Goal: Transaction & Acquisition: Purchase product/service

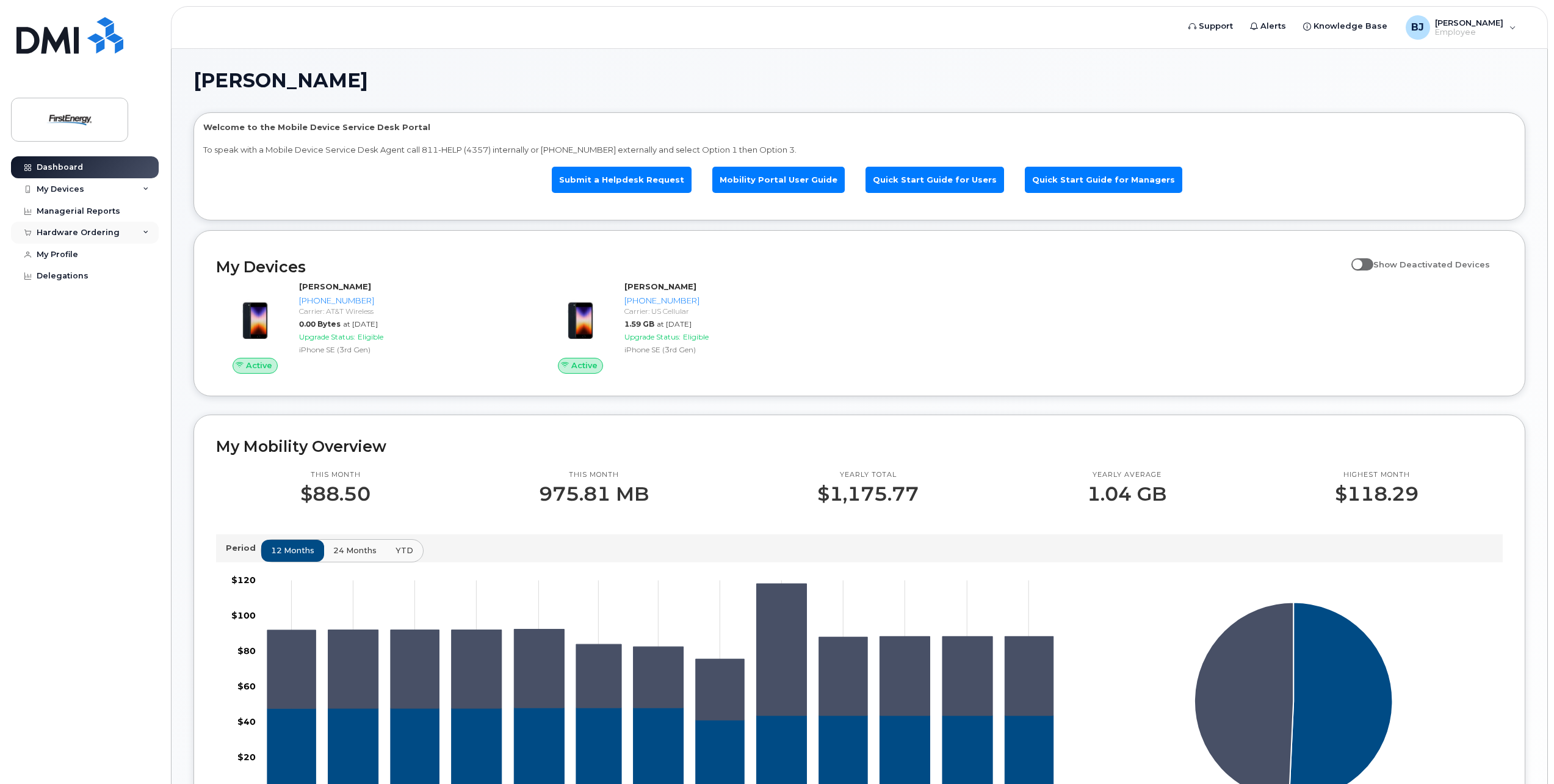
click at [146, 232] on icon at bounding box center [146, 232] width 6 height 6
click at [146, 234] on icon at bounding box center [146, 232] width 6 height 6
click at [146, 189] on icon at bounding box center [146, 189] width 6 height 6
click at [146, 189] on icon at bounding box center [146, 189] width 6 height 6
click at [87, 255] on link "My Profile" at bounding box center [84, 254] width 148 height 22
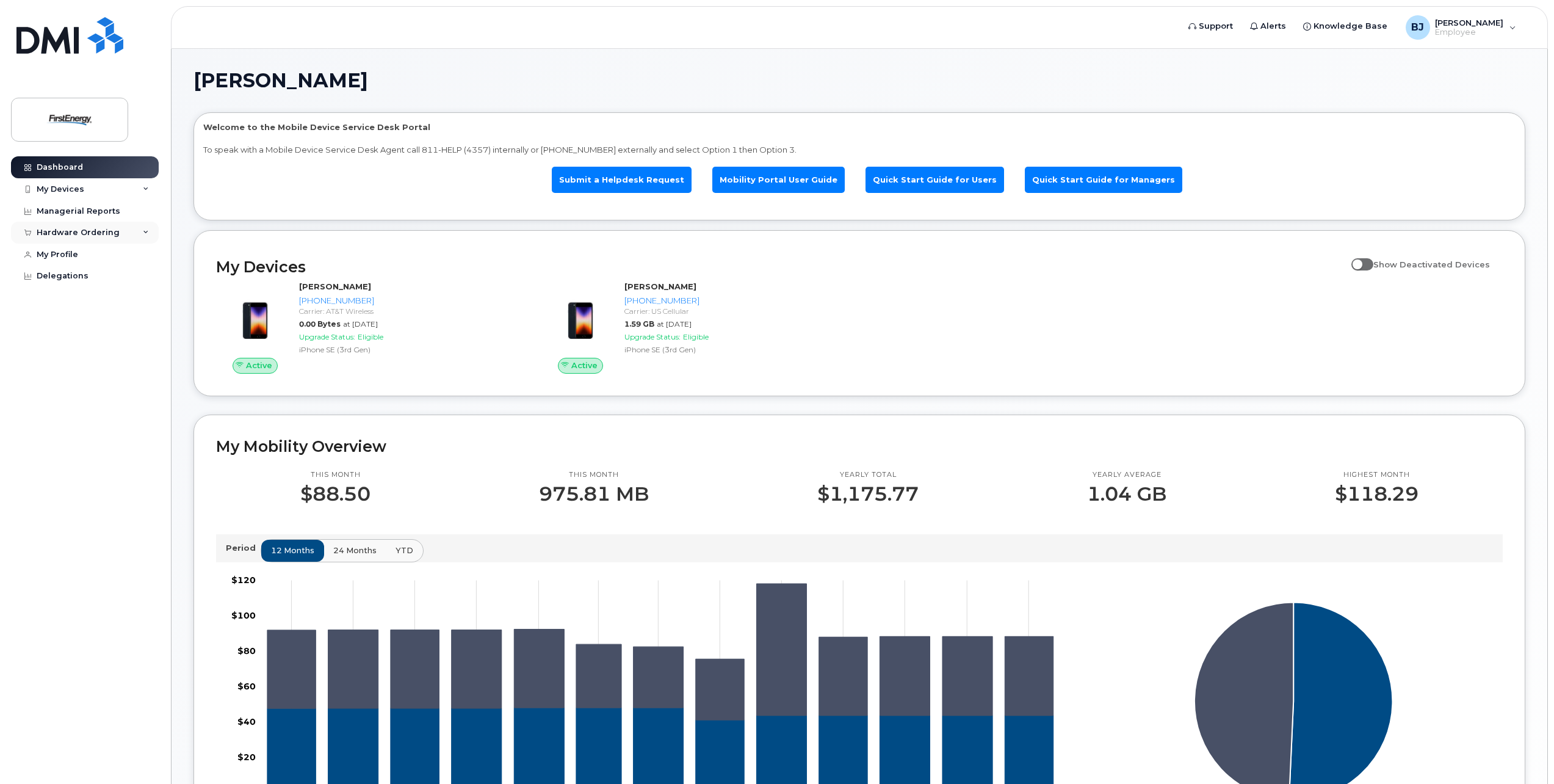
click at [146, 232] on icon at bounding box center [146, 232] width 6 height 6
click at [144, 232] on icon at bounding box center [146, 232] width 6 height 6
click at [146, 231] on icon at bounding box center [146, 232] width 6 height 6
click at [143, 232] on icon at bounding box center [146, 232] width 6 height 6
click at [79, 254] on div "New Order" at bounding box center [65, 255] width 47 height 11
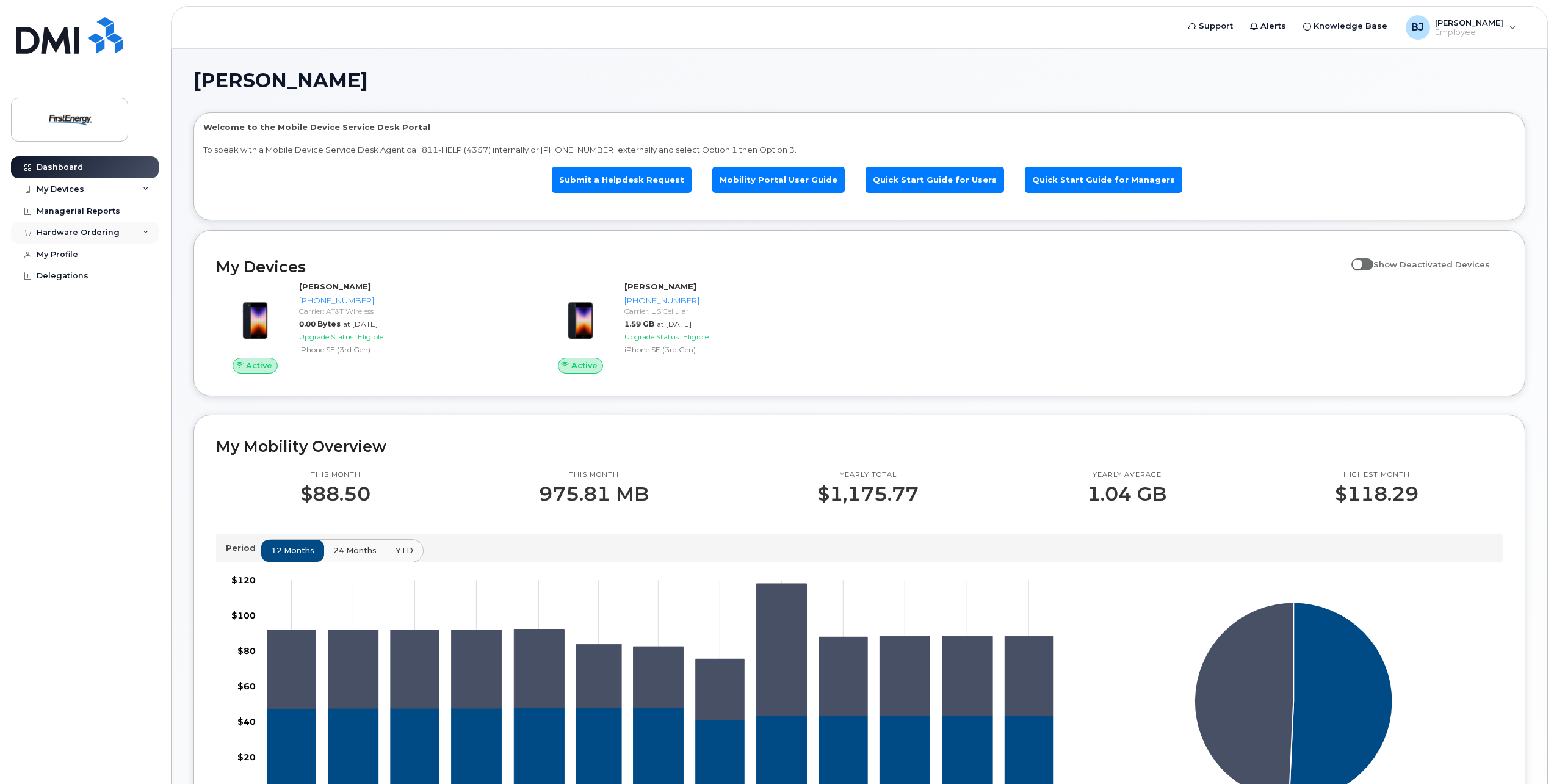
click at [148, 233] on icon at bounding box center [146, 232] width 6 height 6
click at [134, 253] on link "New Order" at bounding box center [95, 255] width 126 height 23
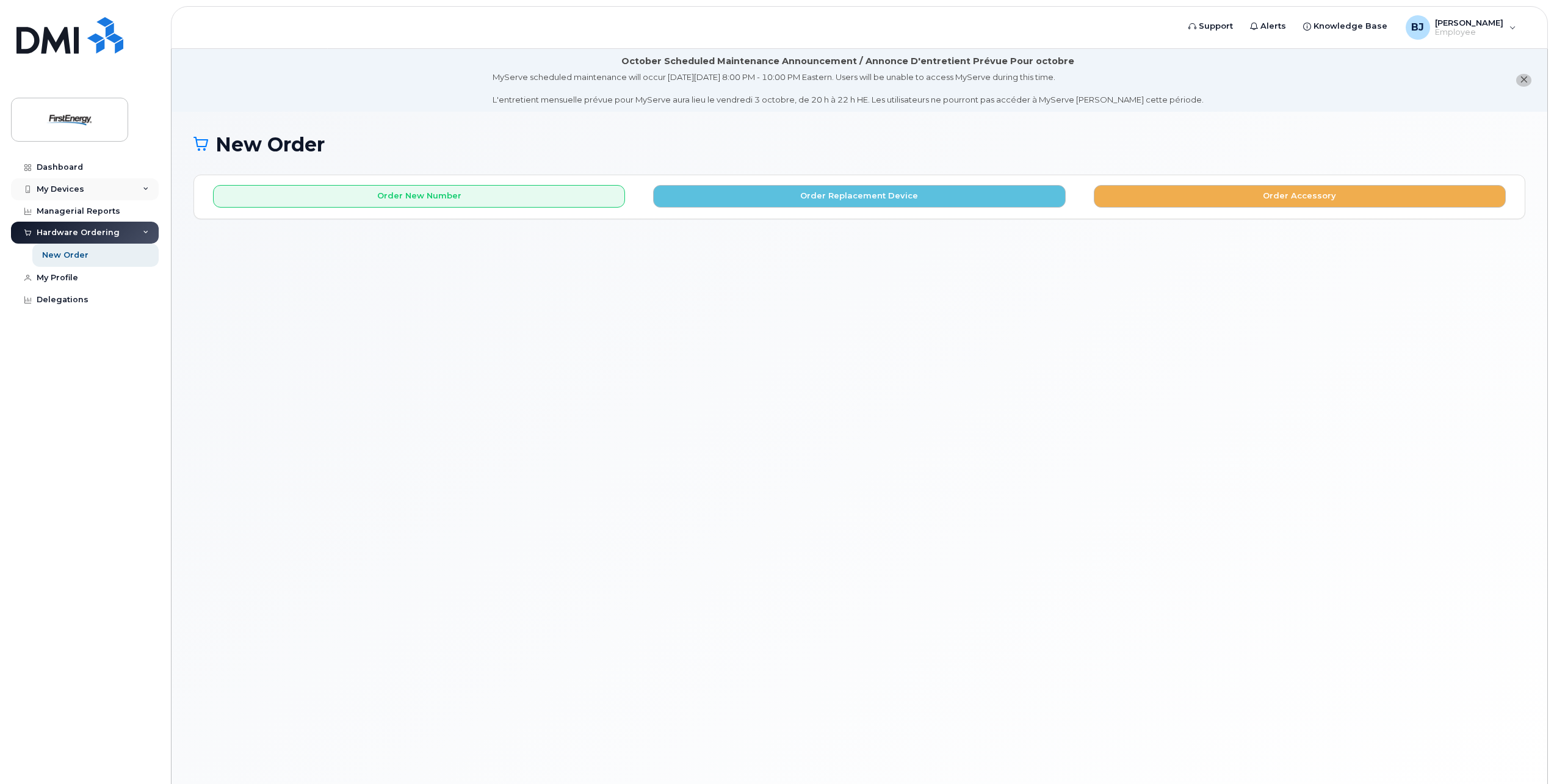
click at [49, 186] on div "My Devices" at bounding box center [60, 189] width 48 height 9
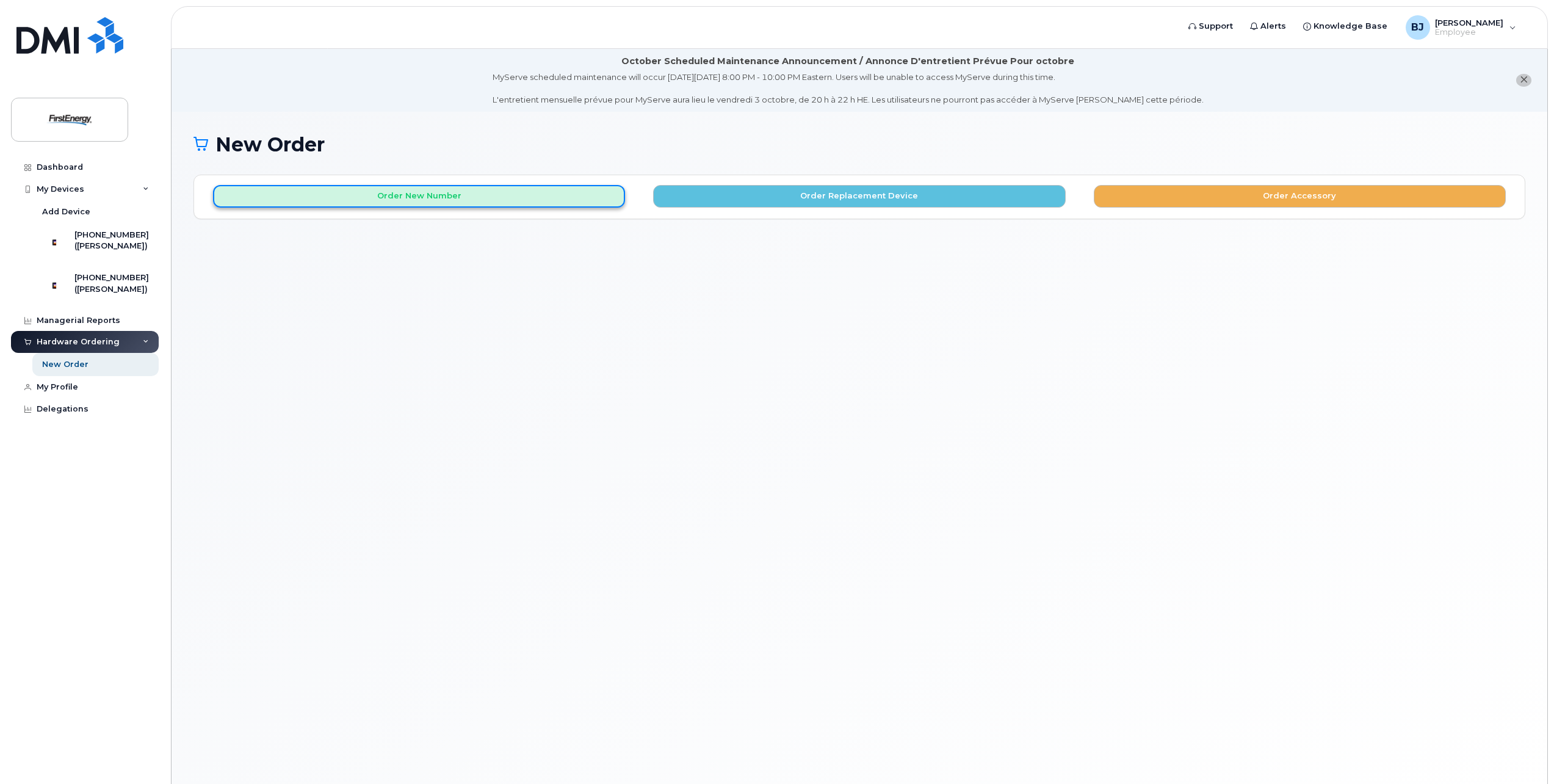
click at [452, 195] on button "Order New Number" at bounding box center [419, 196] width 412 height 23
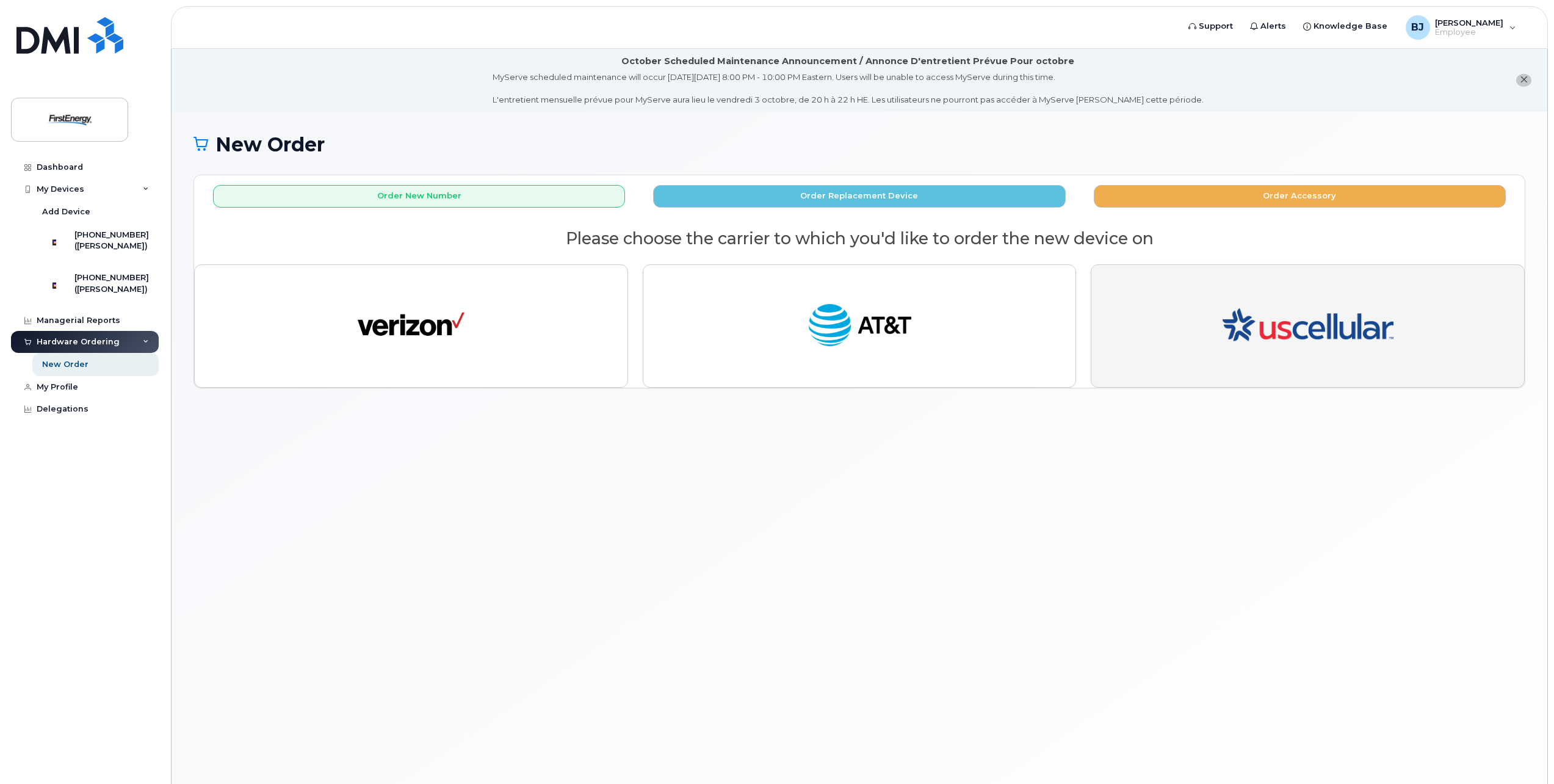
click at [1189, 330] on button "button" at bounding box center [1308, 326] width 434 height 123
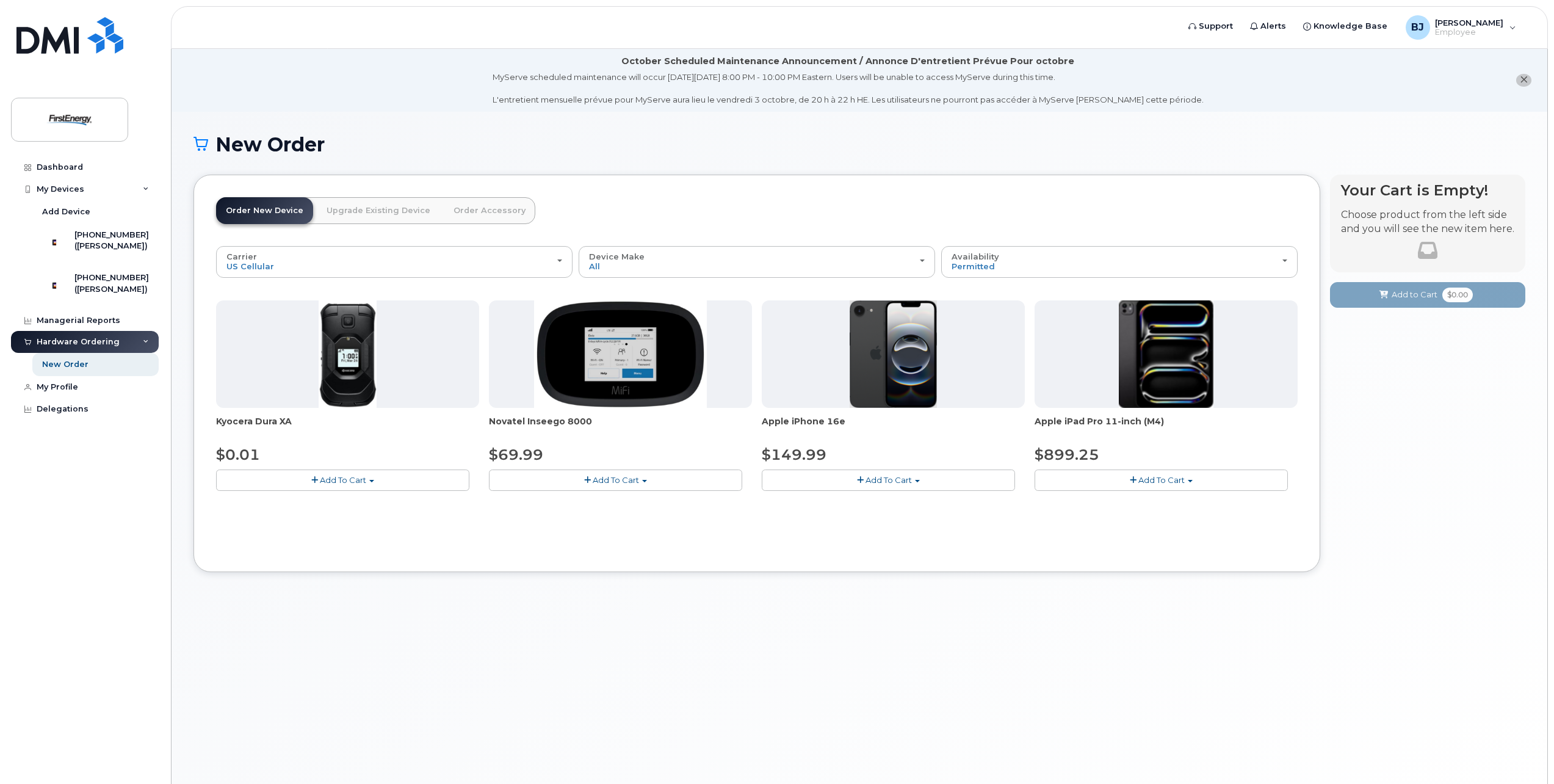
click at [864, 482] on button "Add To Cart" at bounding box center [889, 480] width 253 height 22
click at [916, 481] on span "button" at bounding box center [917, 481] width 5 height 3
click at [919, 482] on button "Add To Cart" at bounding box center [889, 480] width 253 height 22
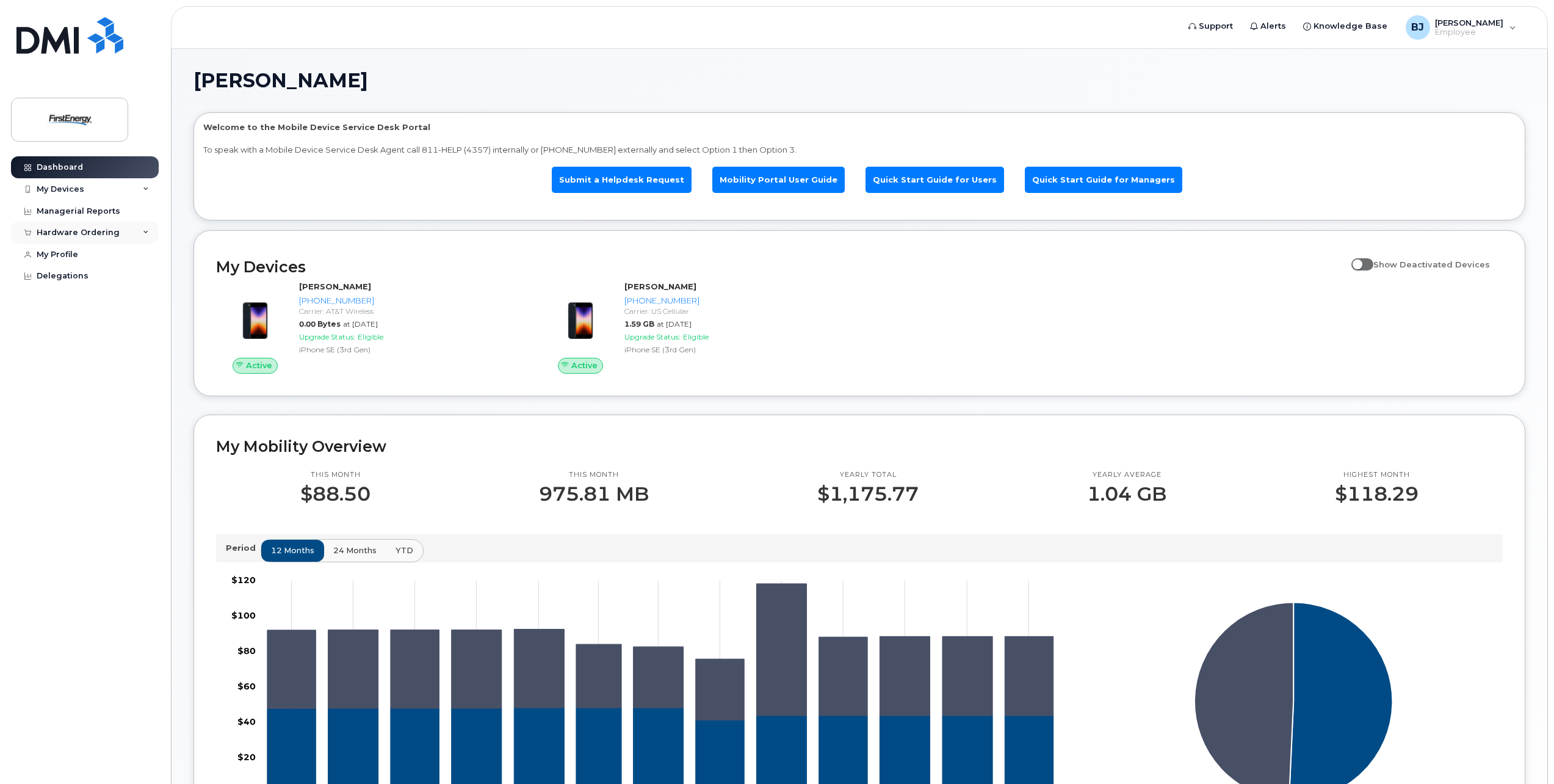
click at [145, 231] on icon at bounding box center [146, 232] width 6 height 6
click at [107, 257] on link "New Order" at bounding box center [95, 255] width 126 height 23
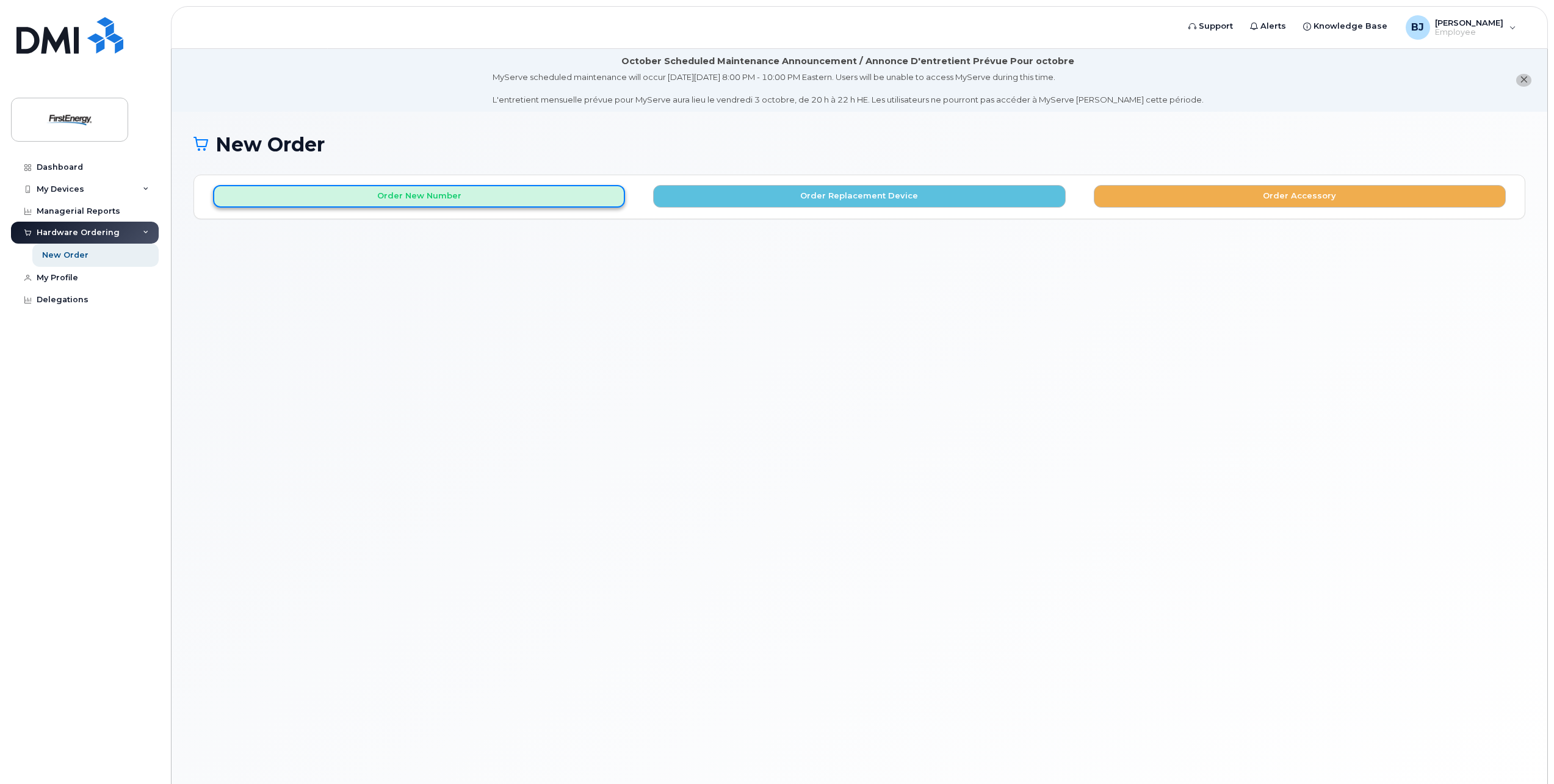
click at [459, 201] on button "Order New Number" at bounding box center [419, 196] width 412 height 23
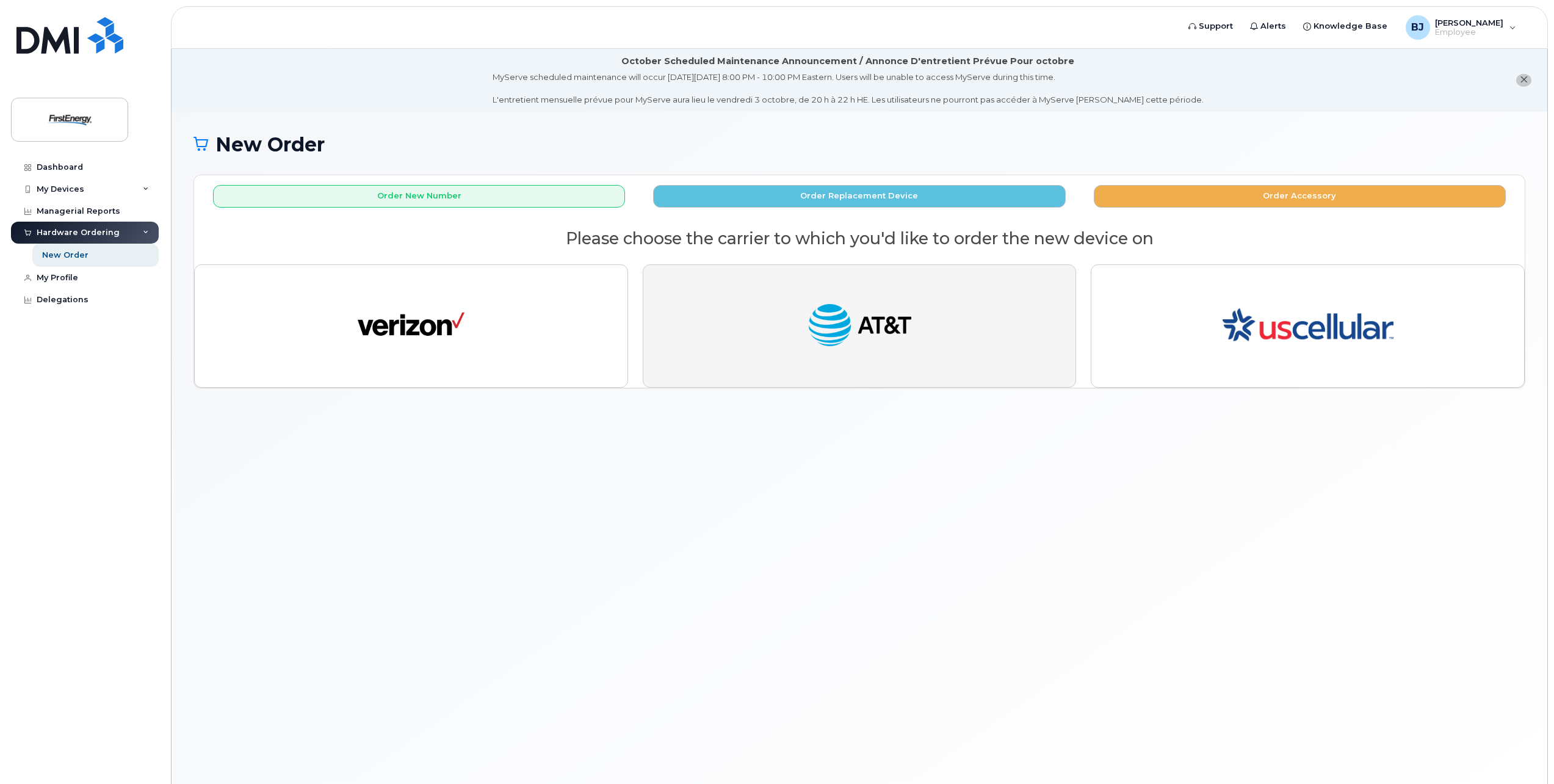
click at [913, 331] on img "button" at bounding box center [860, 326] width 107 height 55
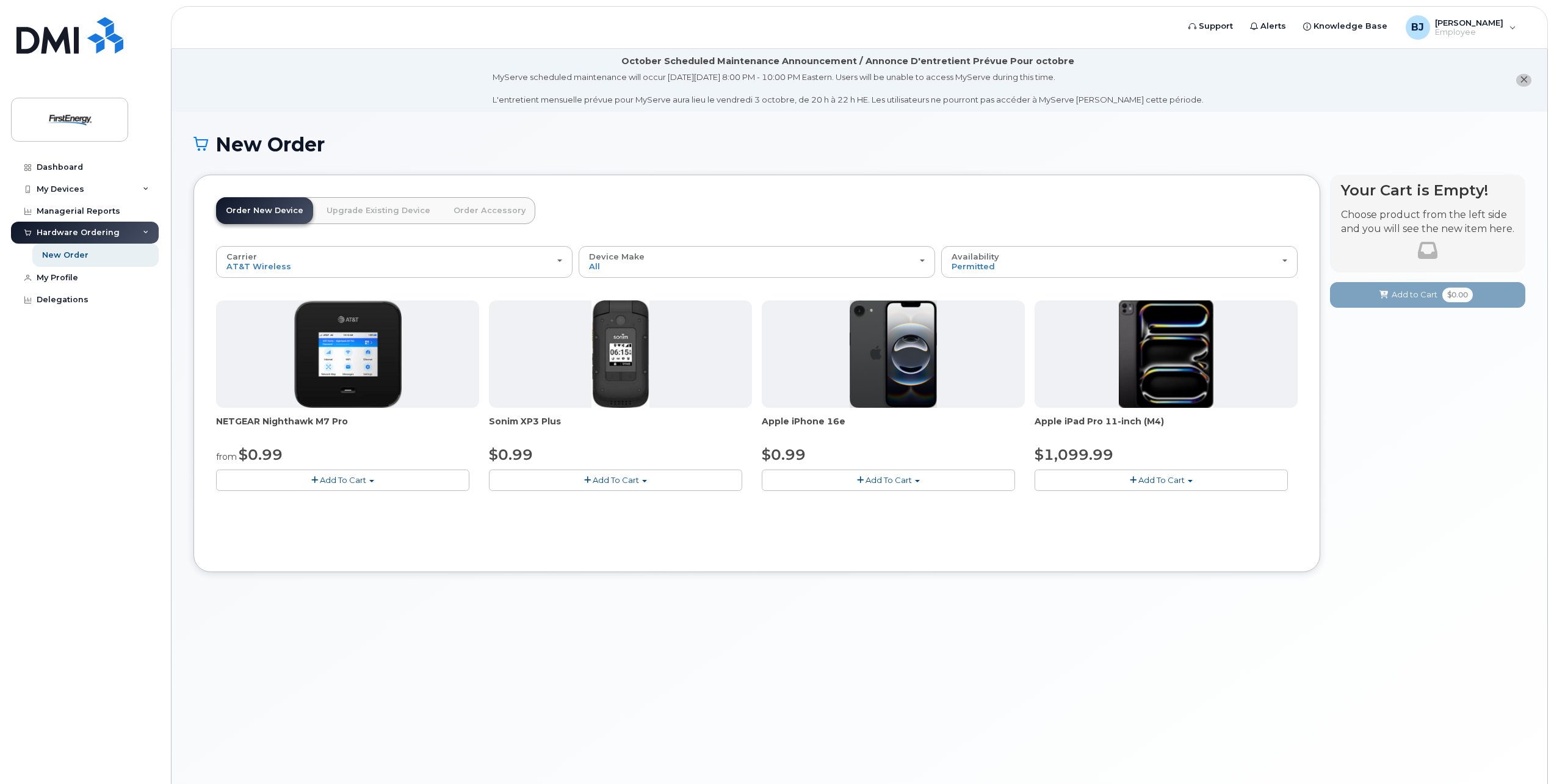
click at [901, 481] on span "Add To Cart" at bounding box center [889, 479] width 47 height 9
click at [957, 483] on button "Add To Cart" at bounding box center [889, 480] width 253 height 22
click at [861, 478] on span "button" at bounding box center [860, 480] width 7 height 8
click at [918, 346] on img at bounding box center [893, 353] width 88 height 107
click at [889, 482] on span "Add To Cart" at bounding box center [889, 479] width 47 height 9
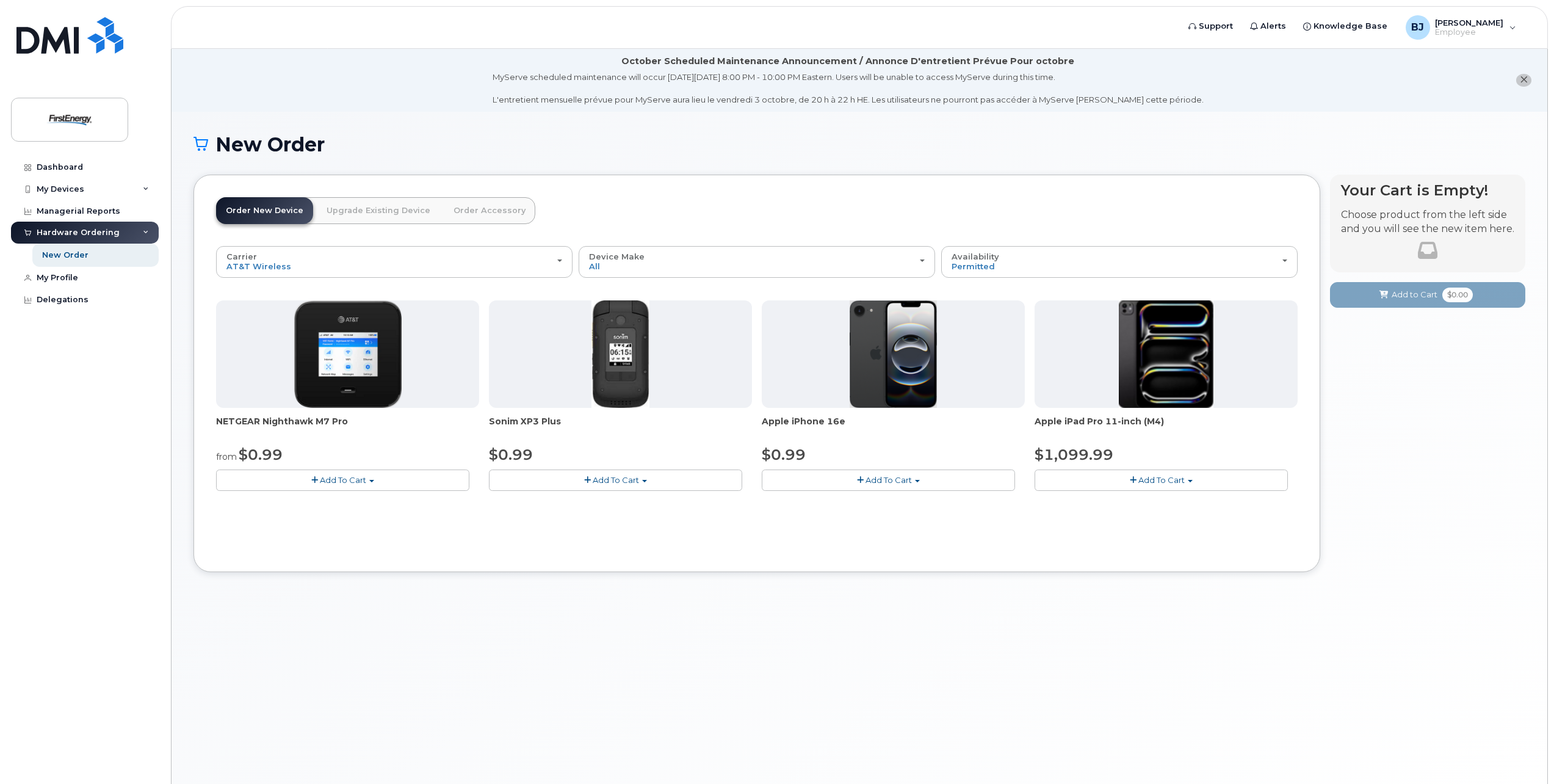
click at [889, 482] on span "Add To Cart" at bounding box center [889, 479] width 47 height 9
click at [914, 482] on button "Add To Cart" at bounding box center [889, 480] width 253 height 22
click at [920, 480] on span "button" at bounding box center [917, 481] width 5 height 3
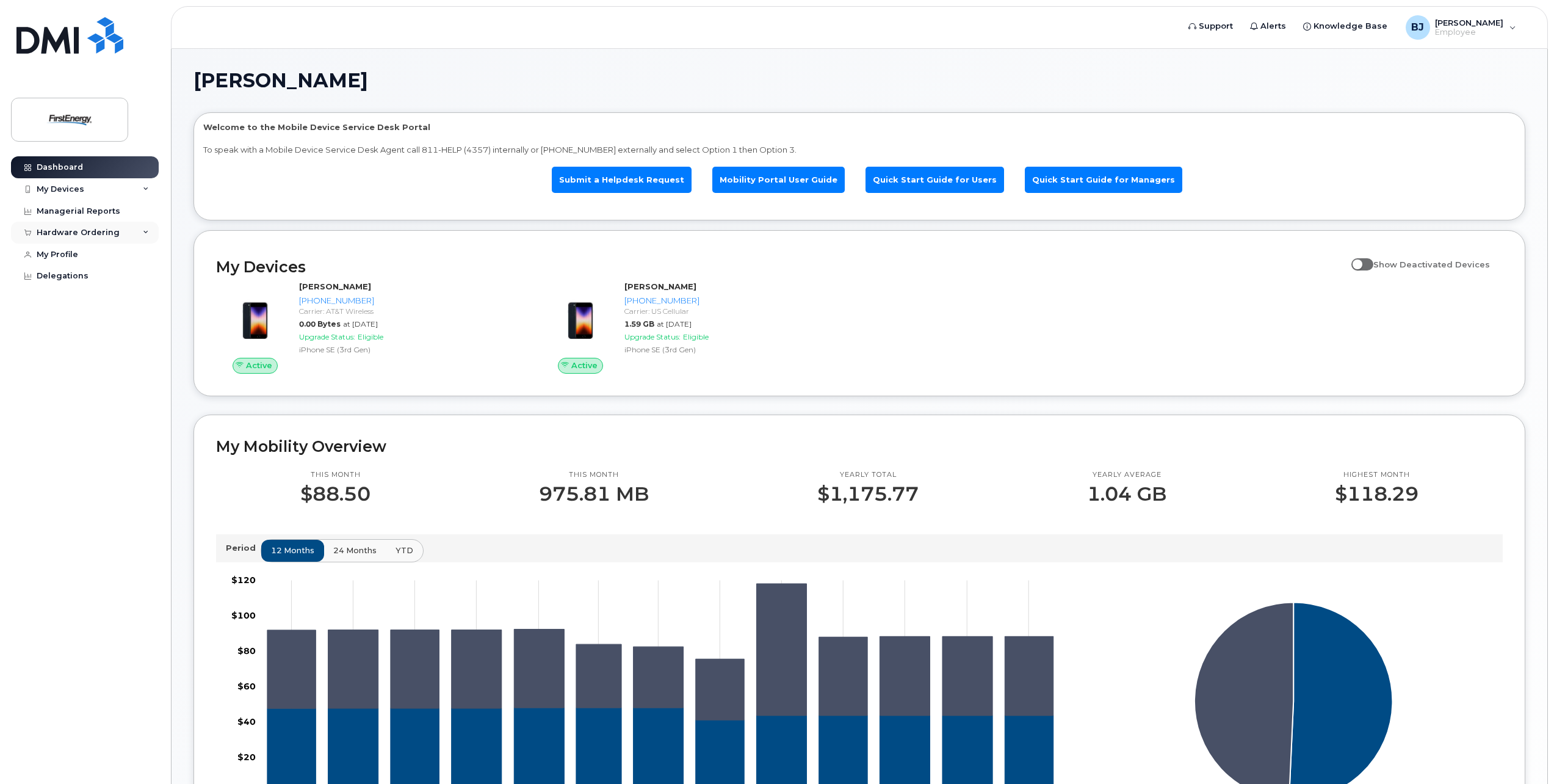
click at [142, 231] on div "Hardware Ordering" at bounding box center [84, 233] width 148 height 22
click at [49, 255] on div "New Order" at bounding box center [65, 255] width 47 height 11
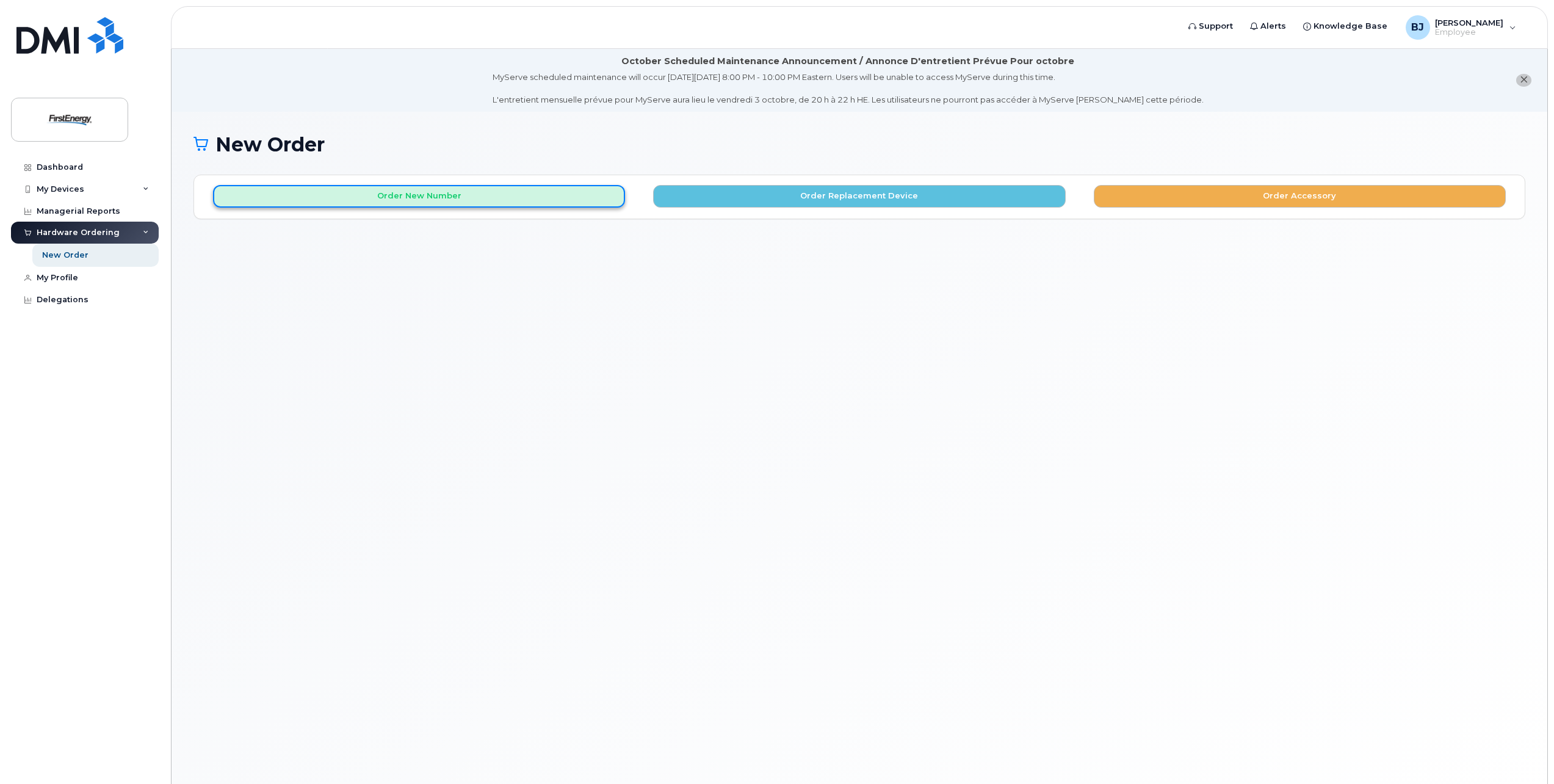
click at [438, 190] on button "Order New Number" at bounding box center [419, 196] width 412 height 23
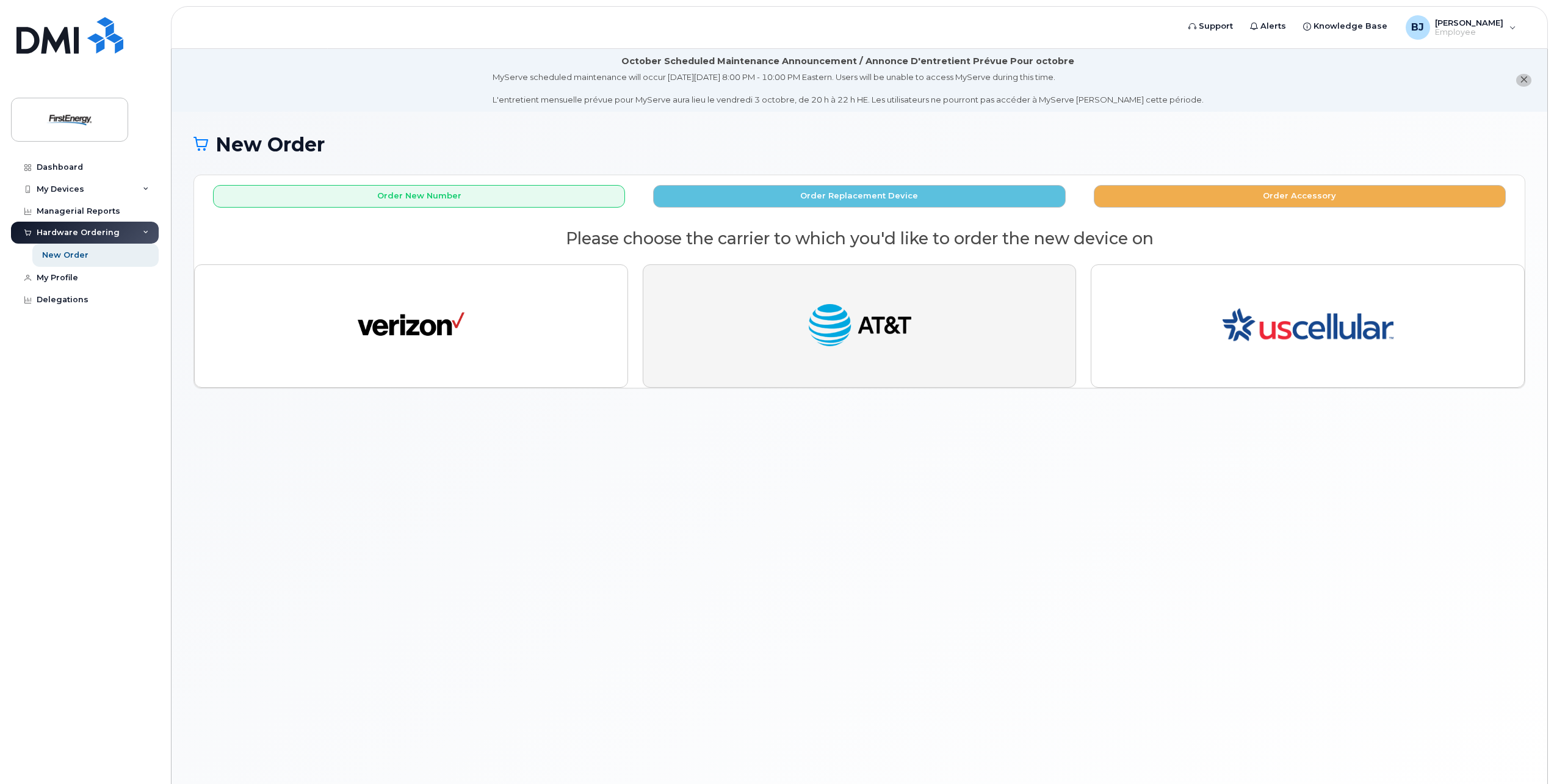
click at [870, 307] on img "button" at bounding box center [860, 326] width 107 height 55
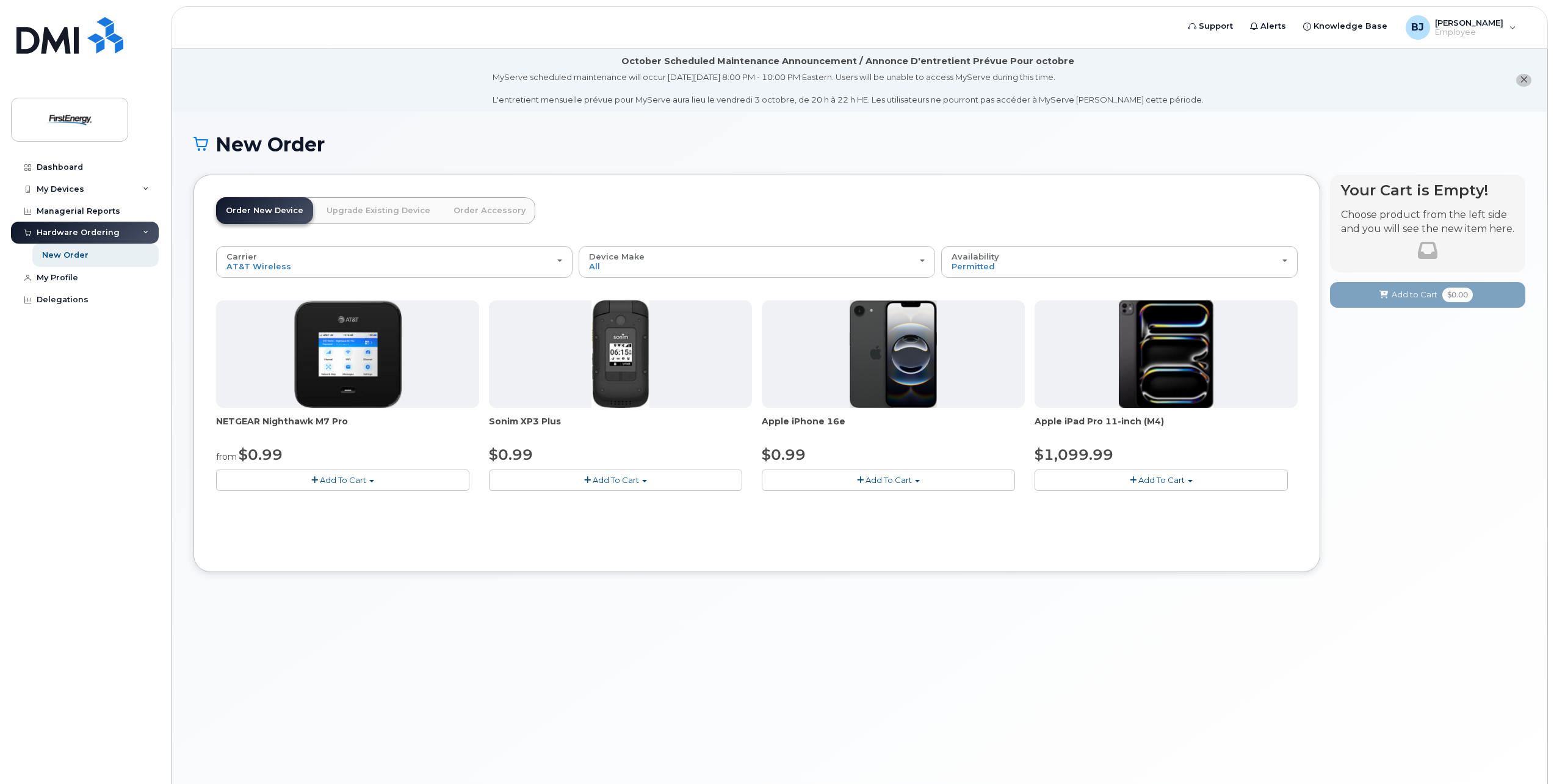
click at [917, 481] on span "button" at bounding box center [917, 481] width 5 height 3
click at [918, 481] on span "button" at bounding box center [917, 481] width 5 height 3
click at [836, 476] on button "Add To Cart" at bounding box center [889, 480] width 253 height 22
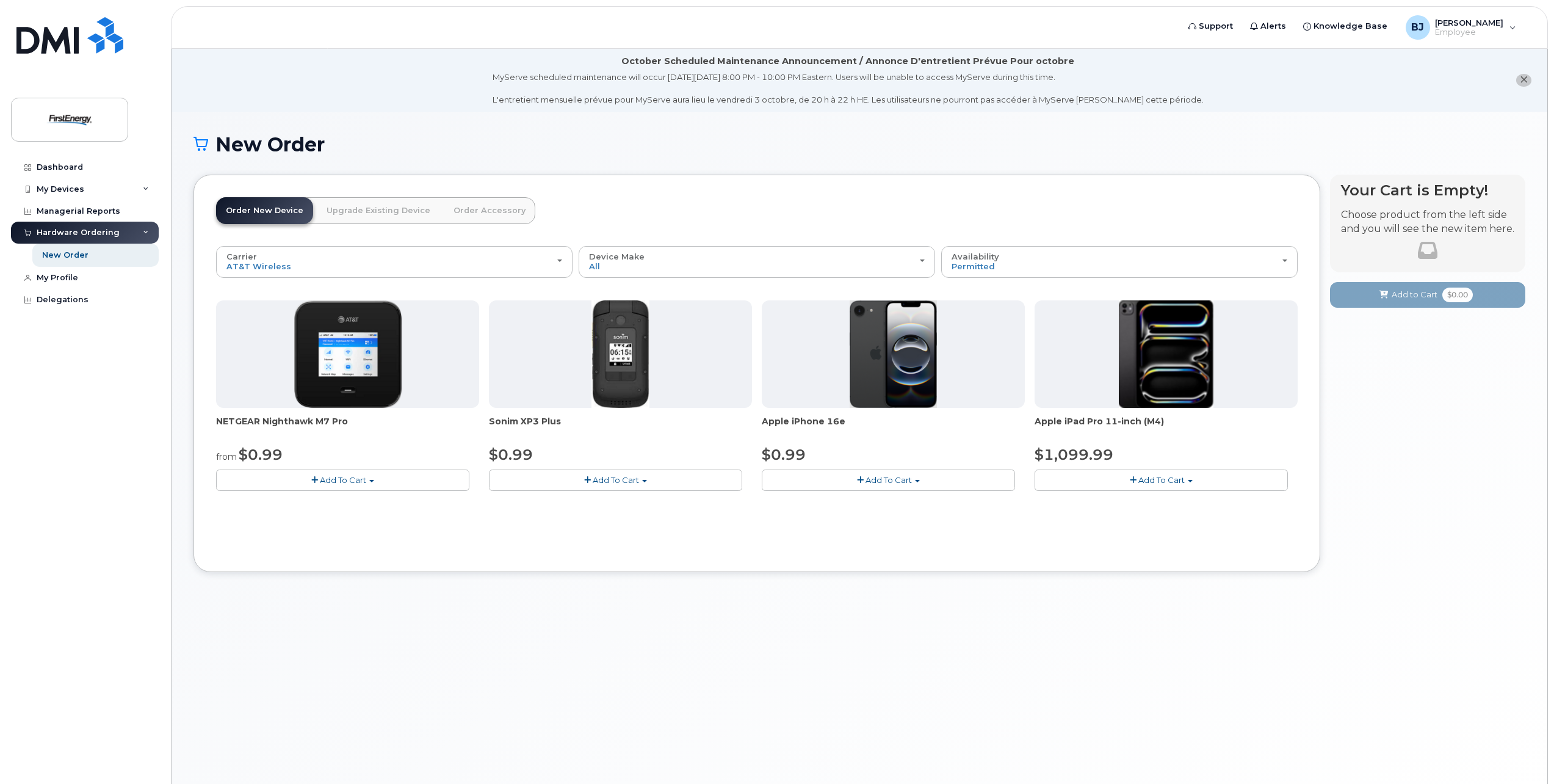
click at [836, 476] on button "Add To Cart" at bounding box center [889, 480] width 253 height 22
click at [922, 264] on div "Device Make All Cell Phone iPhone Modem Tablet" at bounding box center [757, 262] width 336 height 19
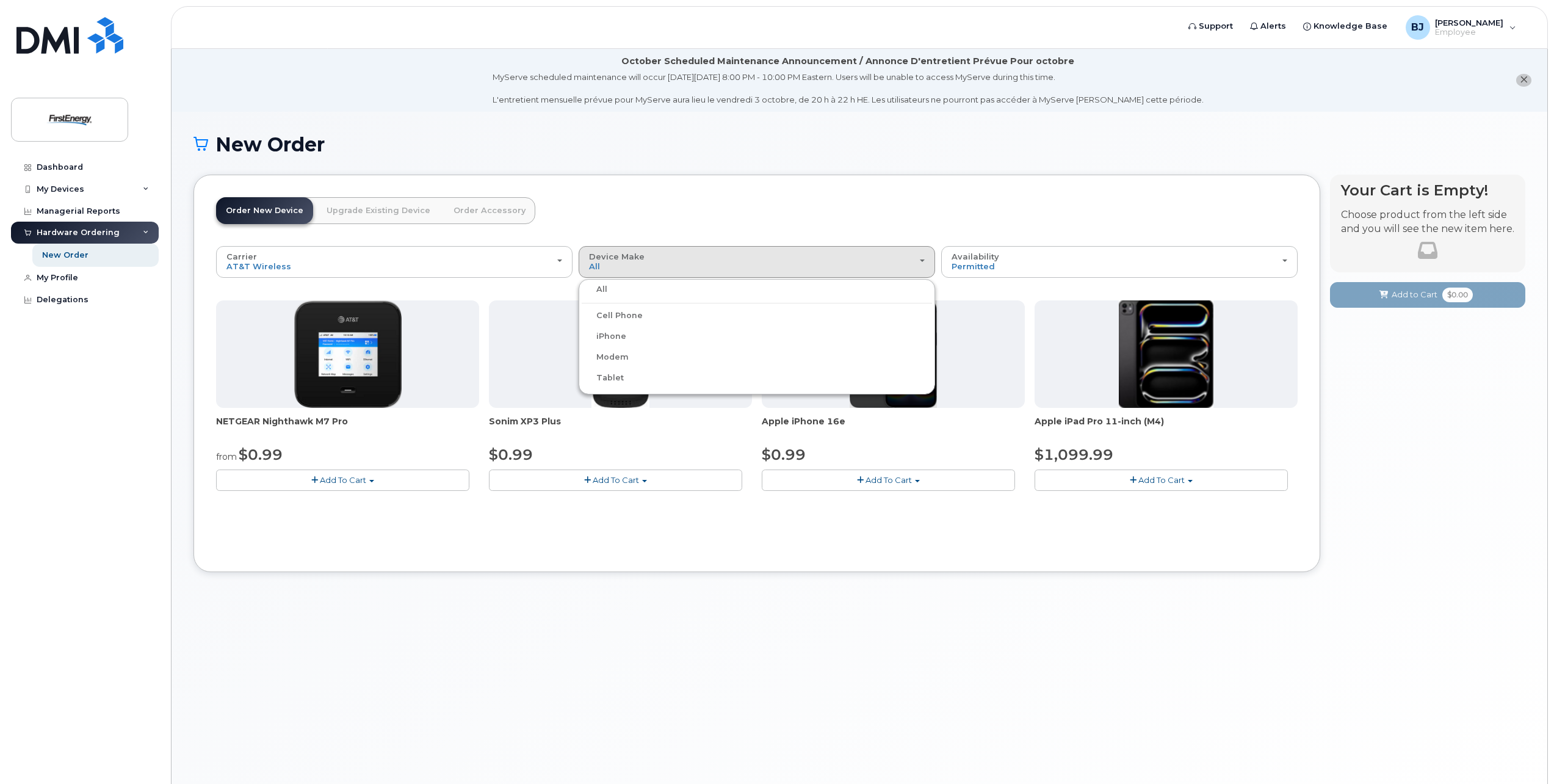
click at [620, 339] on label "iPhone" at bounding box center [604, 336] width 44 height 15
click at [0, 0] on input "iPhone" at bounding box center [0, 0] width 0 height 0
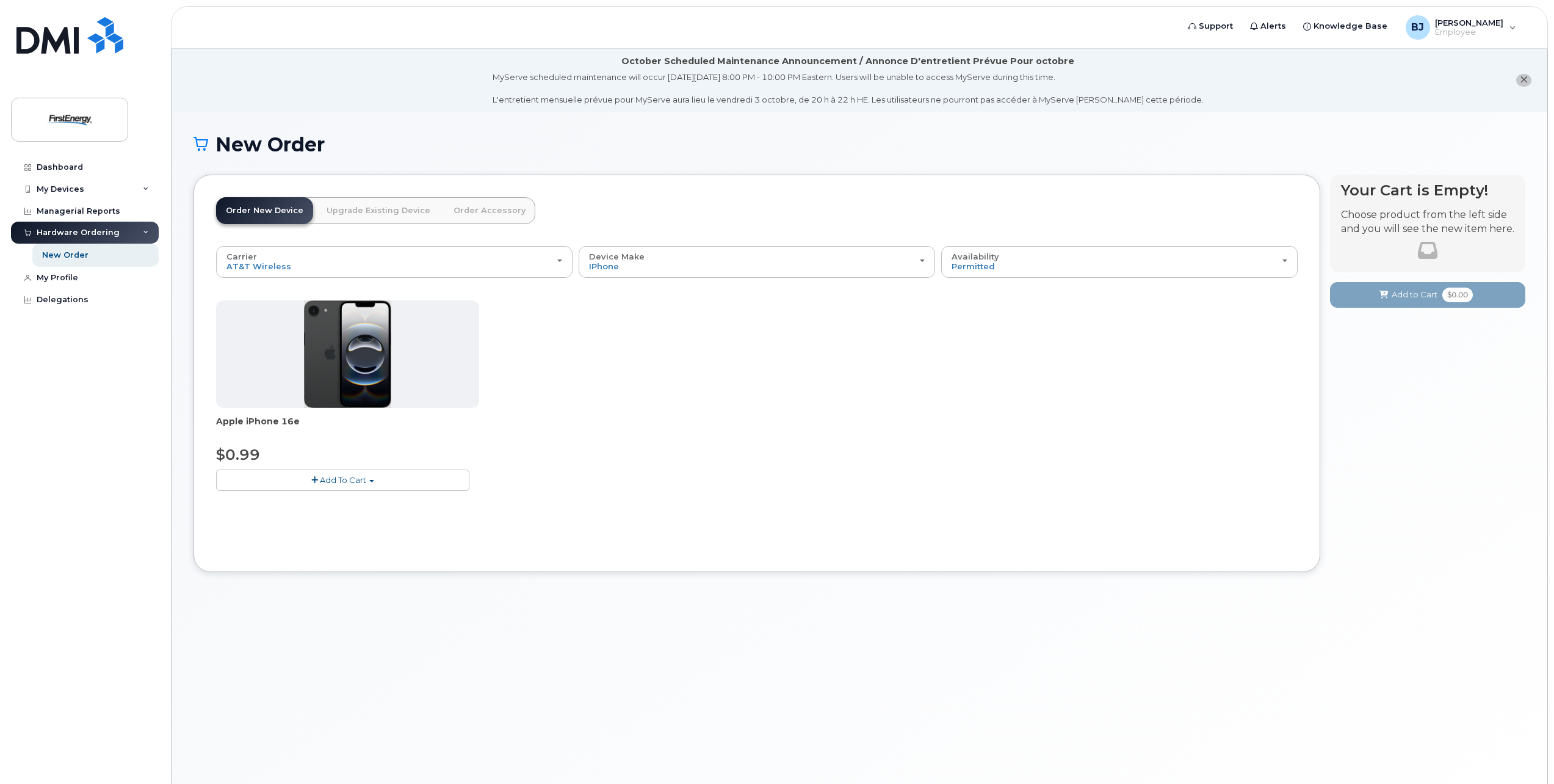
click at [405, 477] on button "Add To Cart" at bounding box center [343, 480] width 253 height 22
click at [345, 341] on img at bounding box center [348, 353] width 88 height 107
click at [347, 342] on img at bounding box center [348, 353] width 88 height 107
